Goal: Go to known website: Go to known website

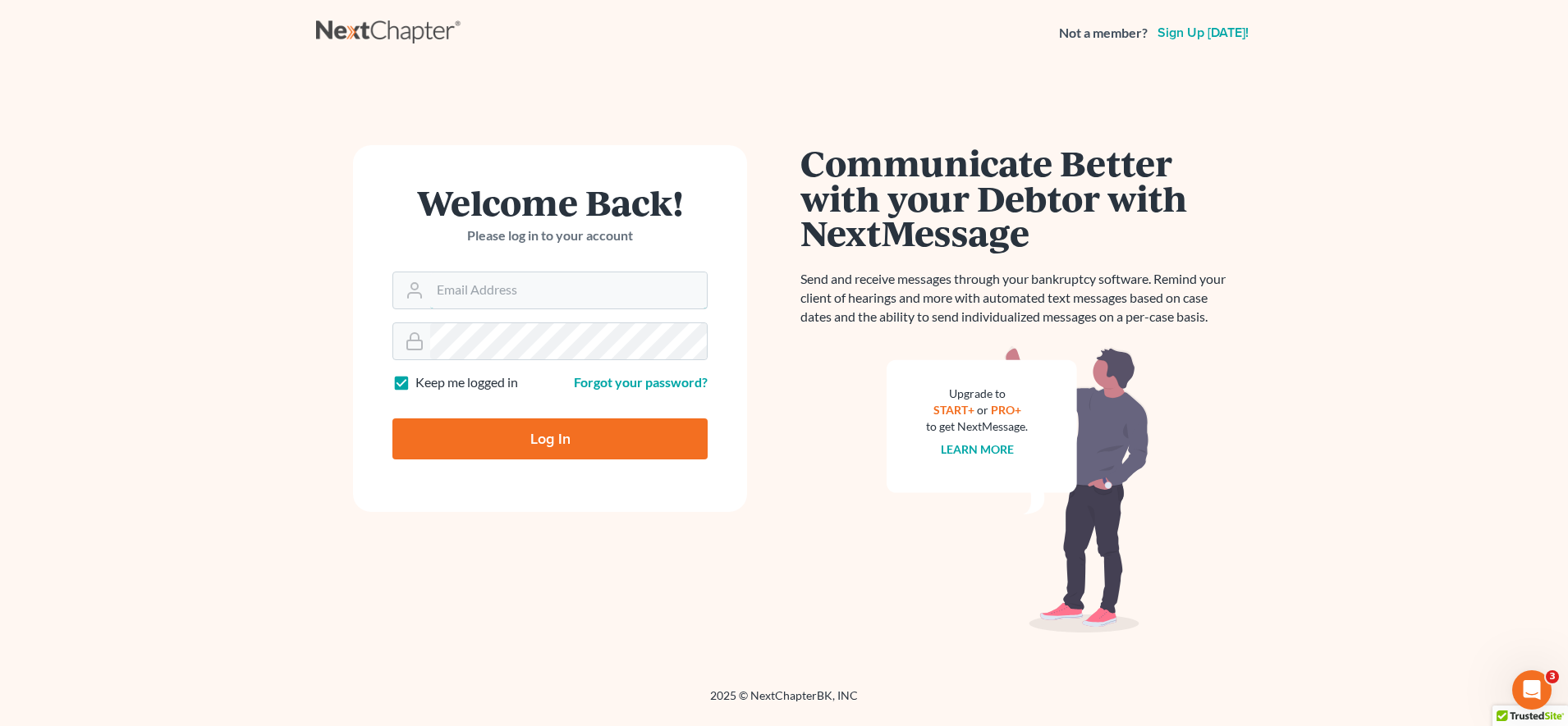
type input "[EMAIL_ADDRESS][DOMAIN_NAME]"
click at [465, 436] on input "Log In" at bounding box center [550, 439] width 315 height 41
type input "Thinking..."
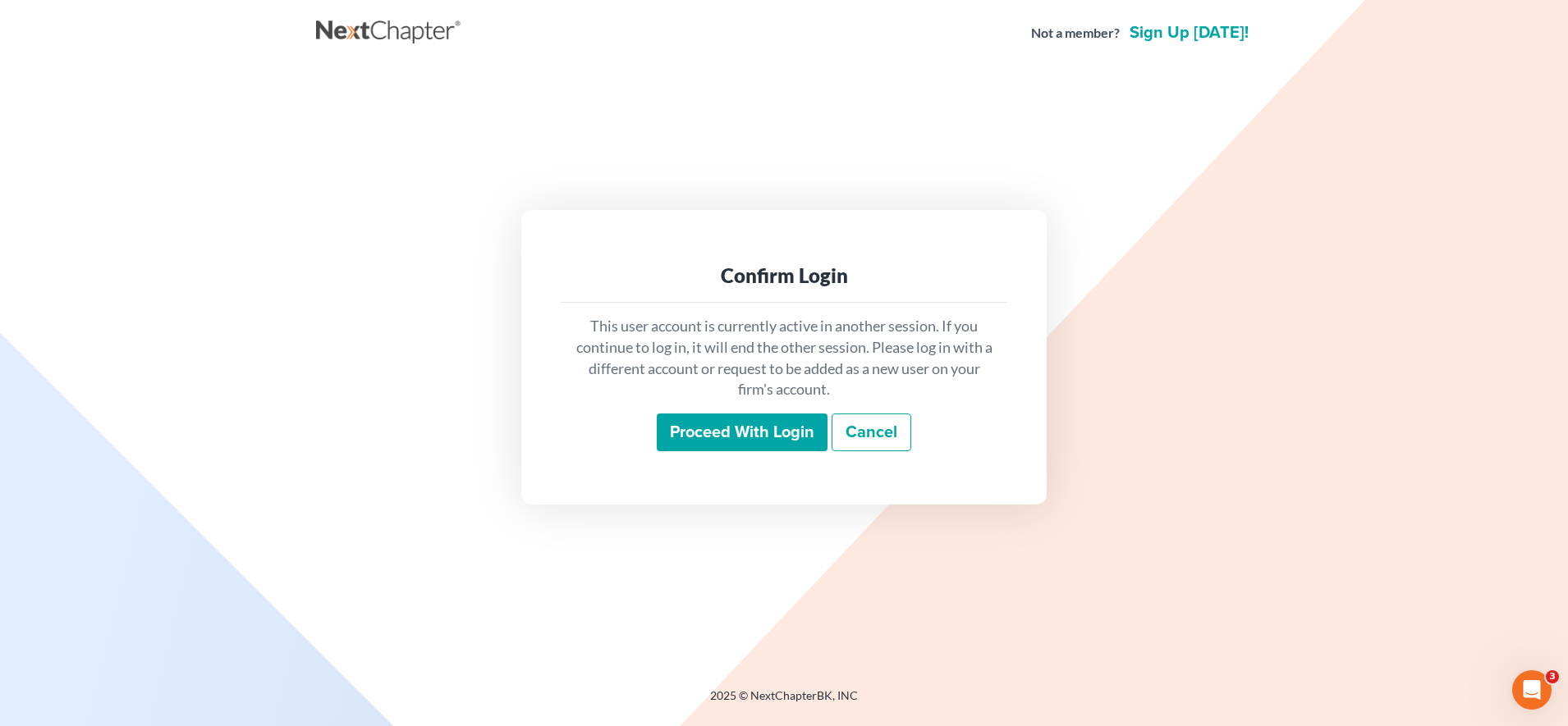
click at [704, 459] on div "This user account is currently active in another session. If you continue to lo…" at bounding box center [784, 383] width 447 height 162
click at [700, 456] on div "This user account is currently active in another session. If you continue to lo…" at bounding box center [784, 383] width 447 height 162
click at [689, 437] on input "Proceed with login" at bounding box center [742, 432] width 171 height 37
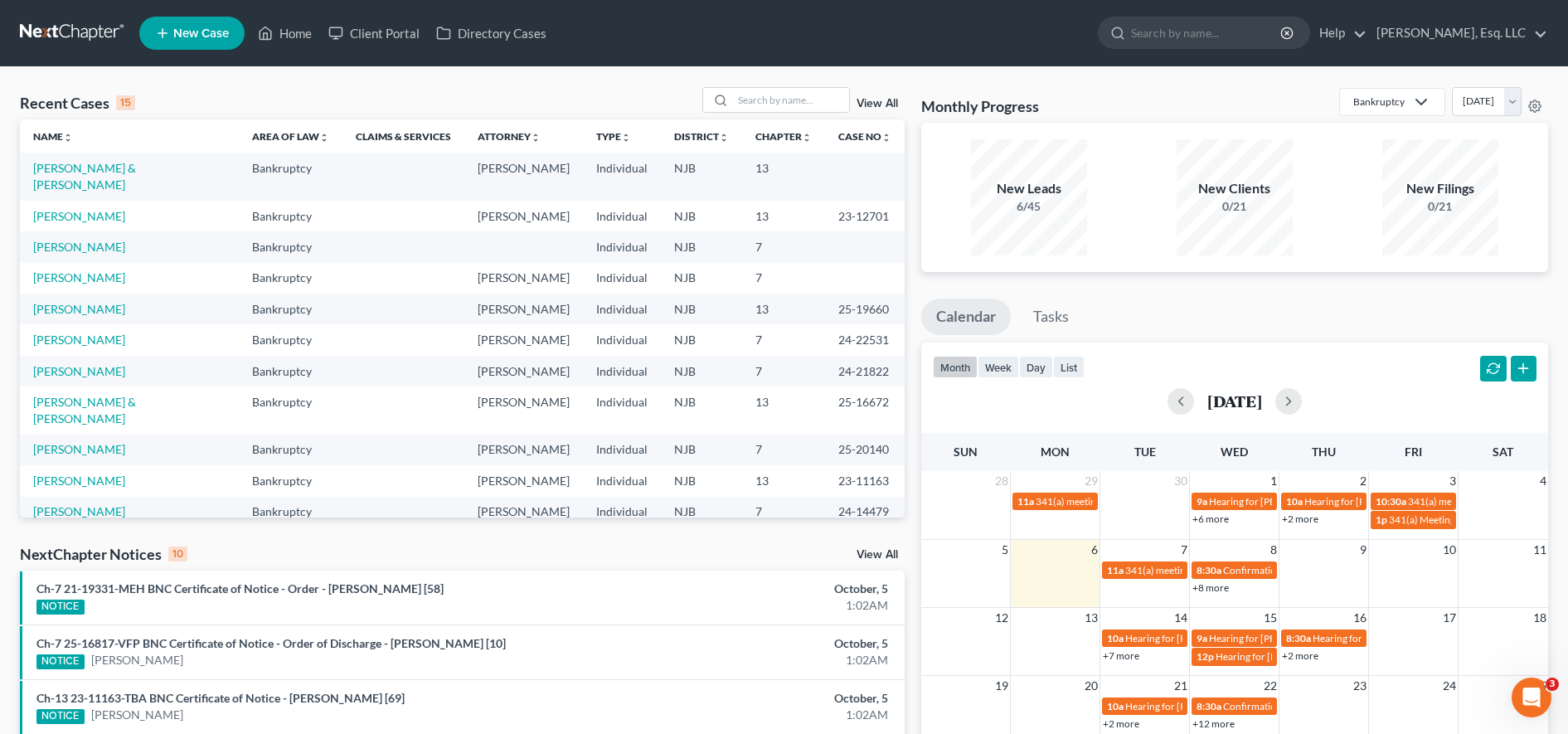
click at [661, 160] on td "NJB" at bounding box center [701, 176] width 81 height 48
